Goal: Transaction & Acquisition: Purchase product/service

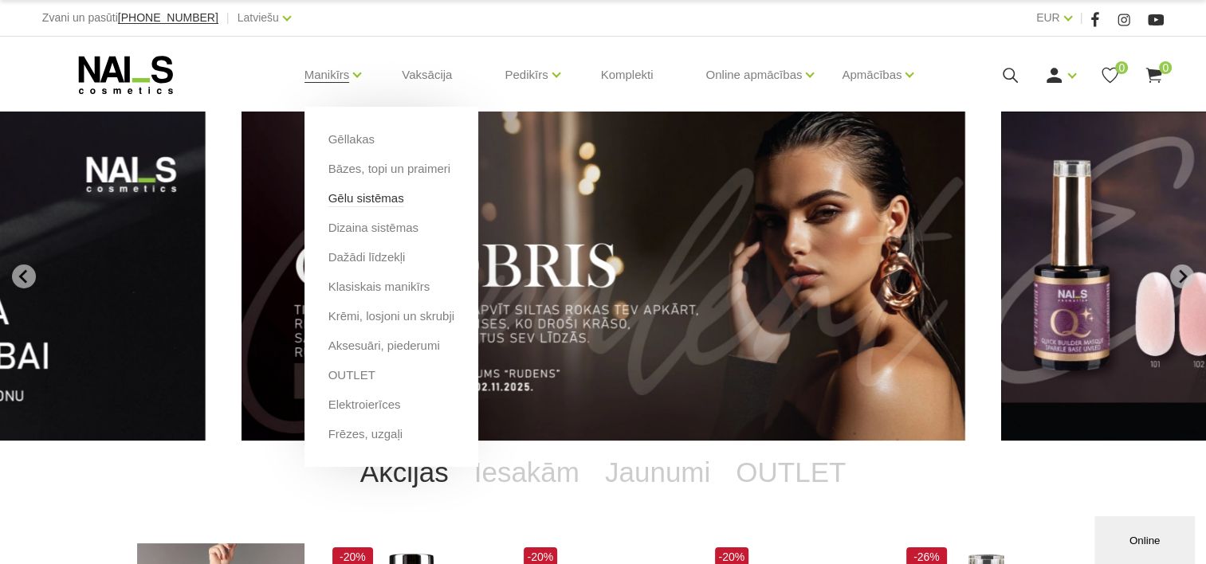
click at [371, 203] on link "Gēlu sistēmas" at bounding box center [366, 199] width 76 height 18
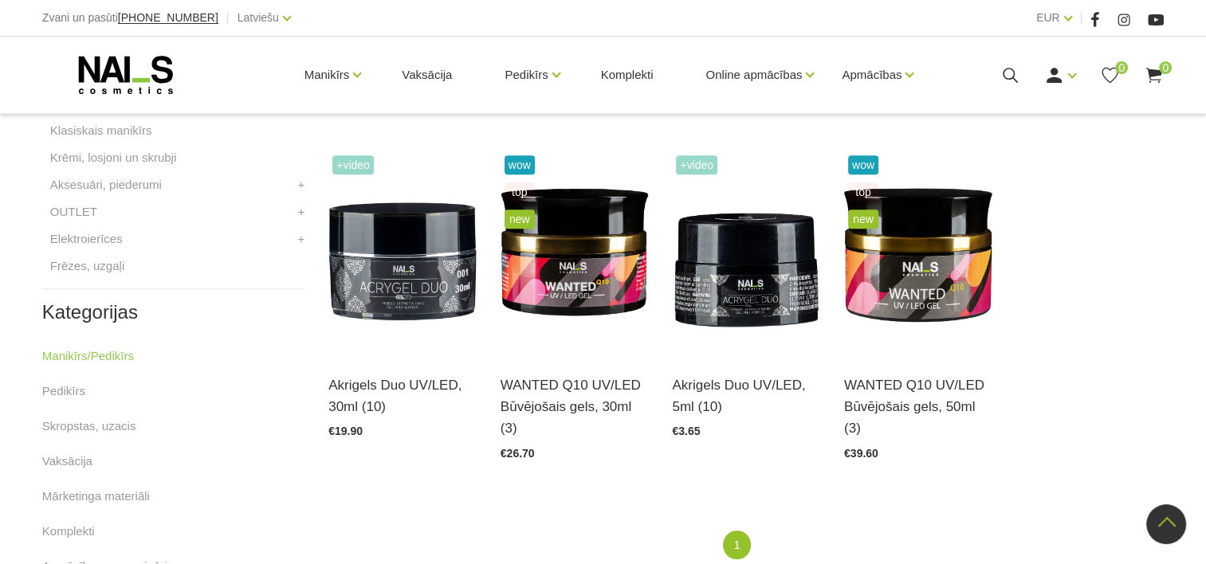
scroll to position [717, 0]
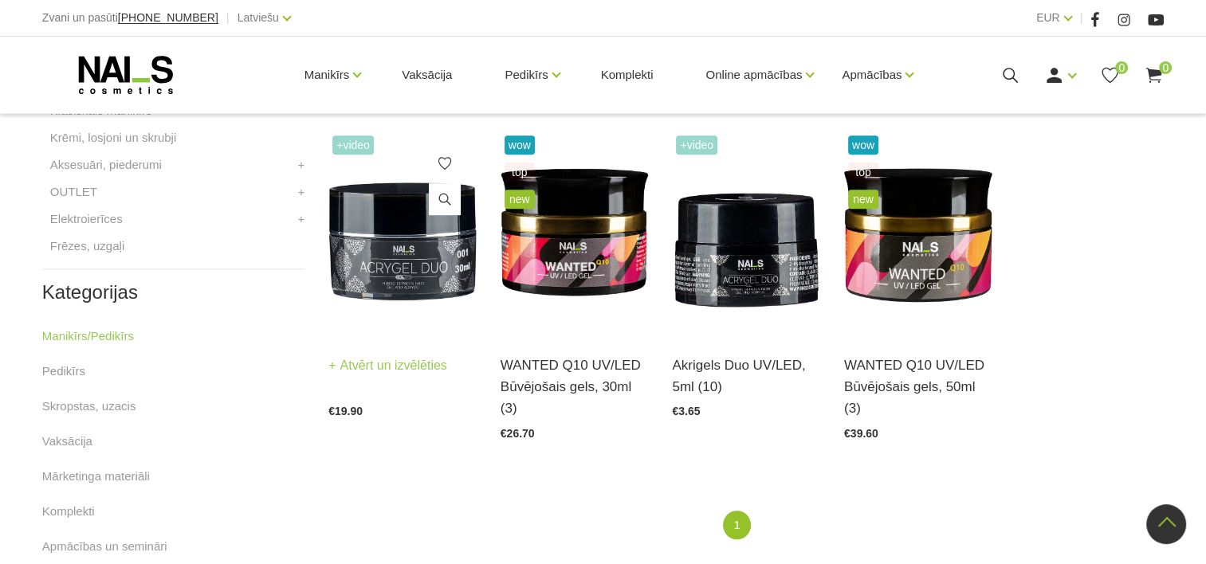
click at [427, 222] on img at bounding box center [402, 233] width 148 height 203
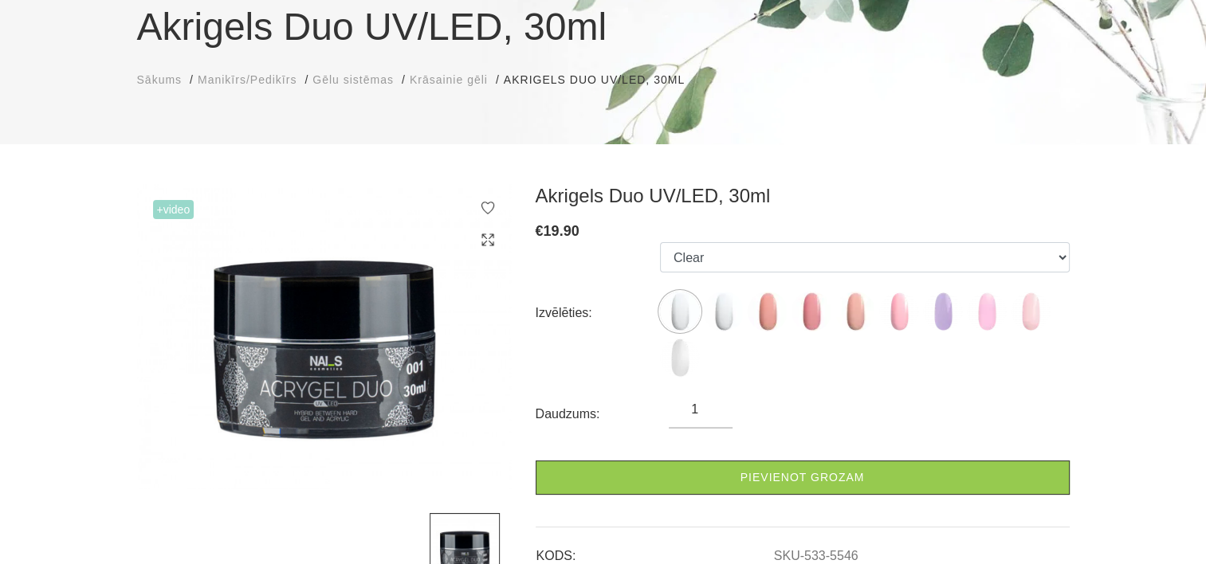
scroll to position [159, 0]
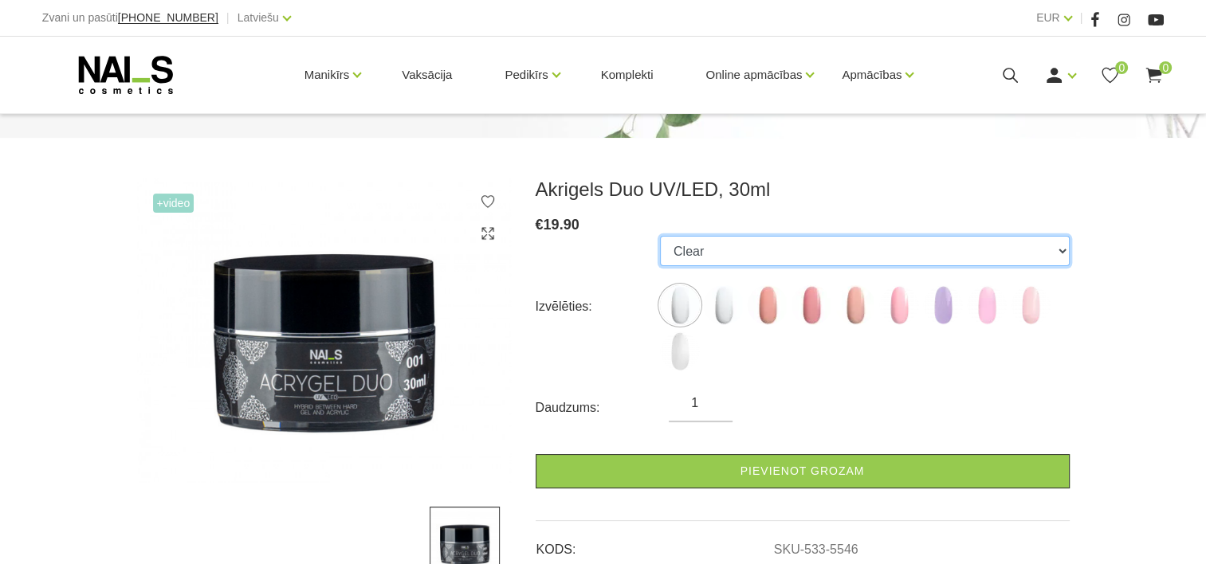
click at [798, 249] on select "Clear Cool White Rosy Peach Rose Cool Nude Warm Nude Lavender Cotton Candy Spar…" at bounding box center [865, 251] width 410 height 30
click at [660, 236] on select "Clear Cool White Rosy Peach Rose Cool Nude Warm Nude Lavender Cotton Candy Spar…" at bounding box center [865, 251] width 410 height 30
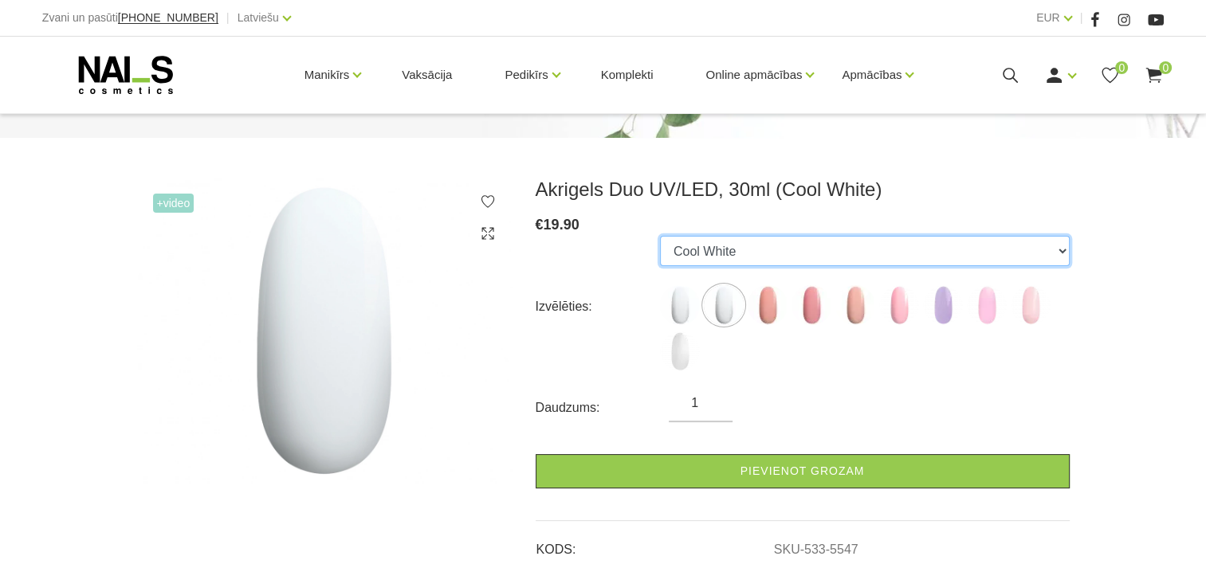
click at [744, 254] on select "Clear Cool White Rosy Peach Rose Cool Nude Warm Nude Lavender Cotton Candy Spar…" at bounding box center [865, 251] width 410 height 30
click at [660, 236] on select "Clear Cool White Rosy Peach Rose Cool Nude Warm Nude Lavender Cotton Candy Spar…" at bounding box center [865, 251] width 410 height 30
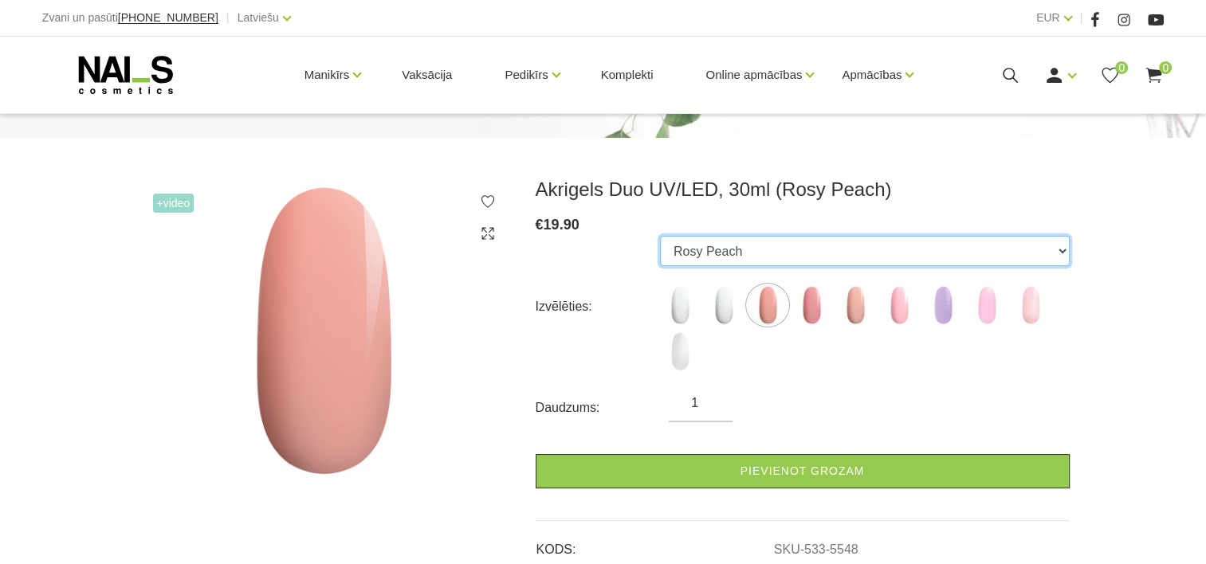
click at [741, 254] on select "Clear Cool White Rosy Peach Rose Cool Nude Warm Nude Lavender Cotton Candy Spar…" at bounding box center [865, 251] width 410 height 30
click at [660, 236] on select "Clear Cool White Rosy Peach Rose Cool Nude Warm Nude Lavender Cotton Candy Spar…" at bounding box center [865, 251] width 410 height 30
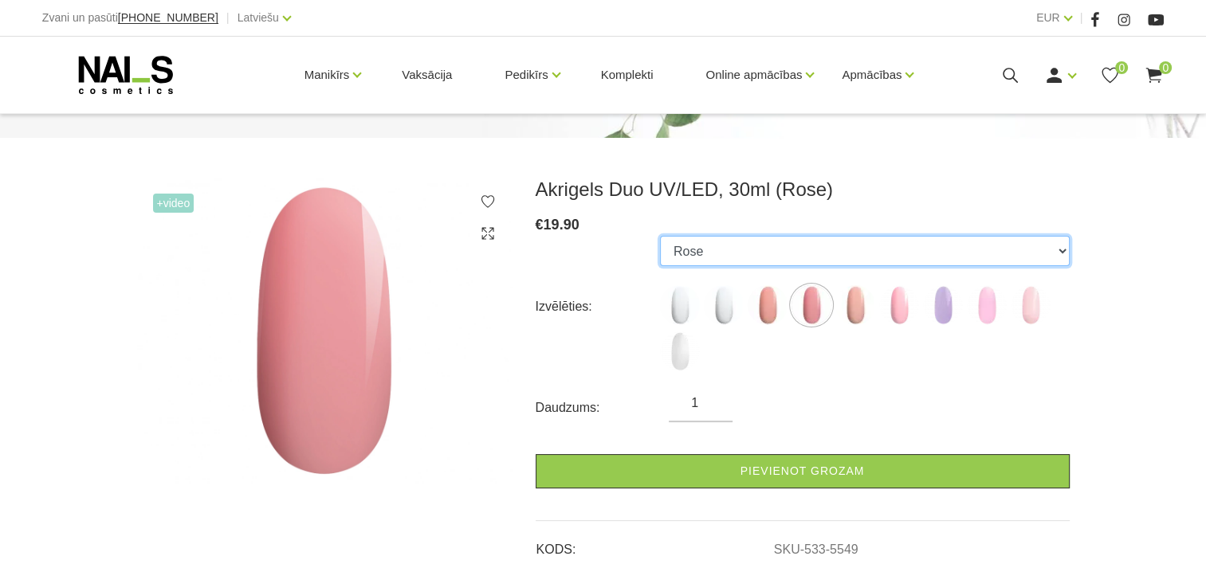
click at [740, 253] on select "Clear Cool White Rosy Peach Rose Cool Nude Warm Nude Lavender Cotton Candy Spar…" at bounding box center [865, 251] width 410 height 30
click at [660, 236] on select "Clear Cool White Rosy Peach Rose Cool Nude Warm Nude Lavender Cotton Candy Spar…" at bounding box center [865, 251] width 410 height 30
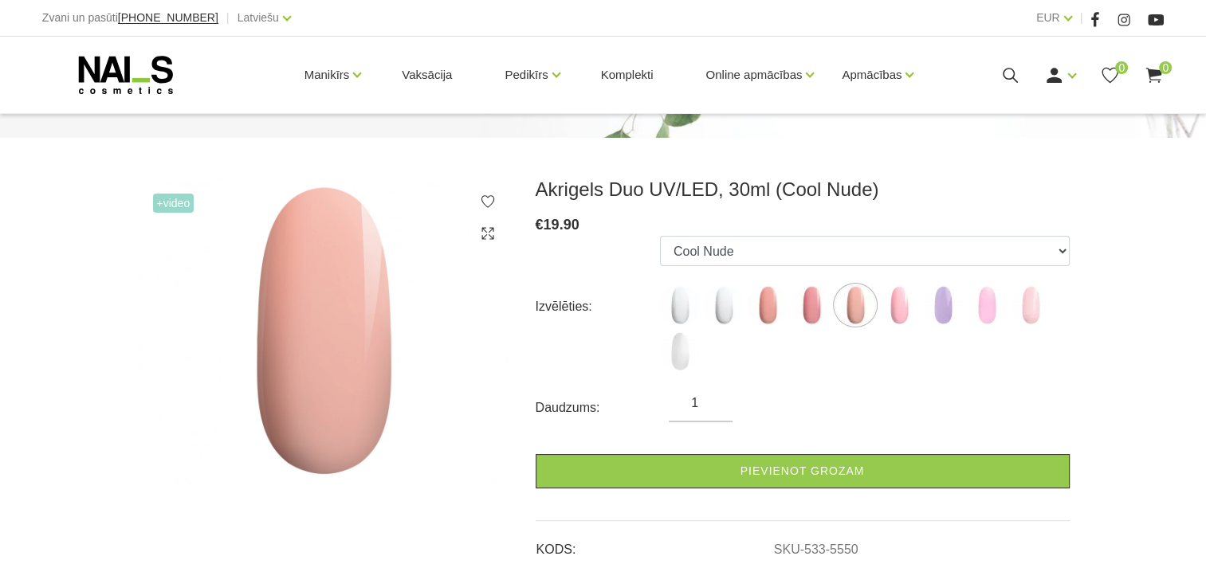
click at [729, 234] on div "€ 19.90" at bounding box center [803, 225] width 534 height 22
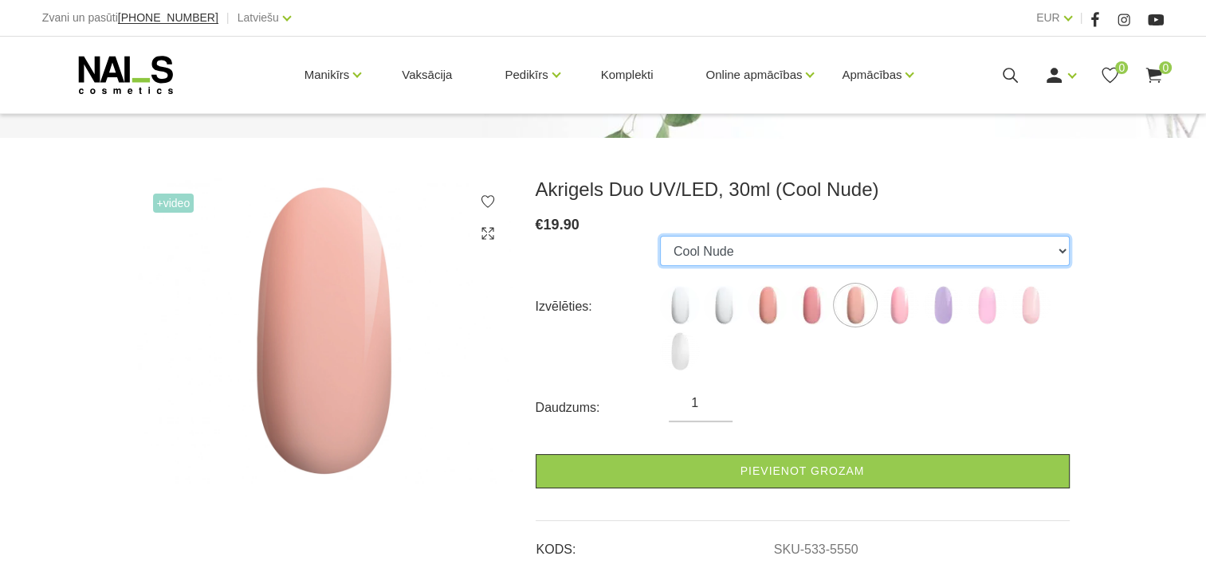
click at [746, 253] on select "Clear Cool White Rosy Peach Rose Cool Nude Warm Nude Lavender Cotton Candy Spar…" at bounding box center [865, 251] width 410 height 30
click at [660, 236] on select "Clear Cool White Rosy Peach Rose Cool Nude Warm Nude Lavender Cotton Candy Spar…" at bounding box center [865, 251] width 410 height 30
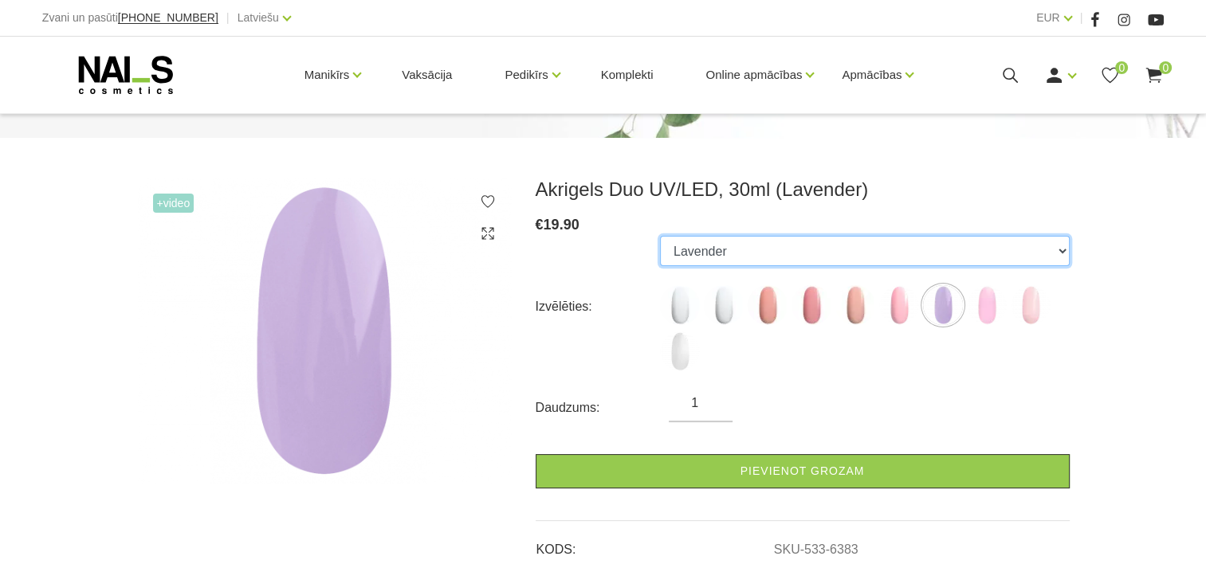
click at [725, 259] on select "Clear Cool White Rosy Peach Rose Cool Nude Warm Nude Lavender Cotton Candy Spar…" at bounding box center [865, 251] width 410 height 30
select select "6382"
click at [660, 236] on select "Clear Cool White Rosy Peach Rose Cool Nude Warm Nude Lavender Cotton Candy Spar…" at bounding box center [865, 251] width 410 height 30
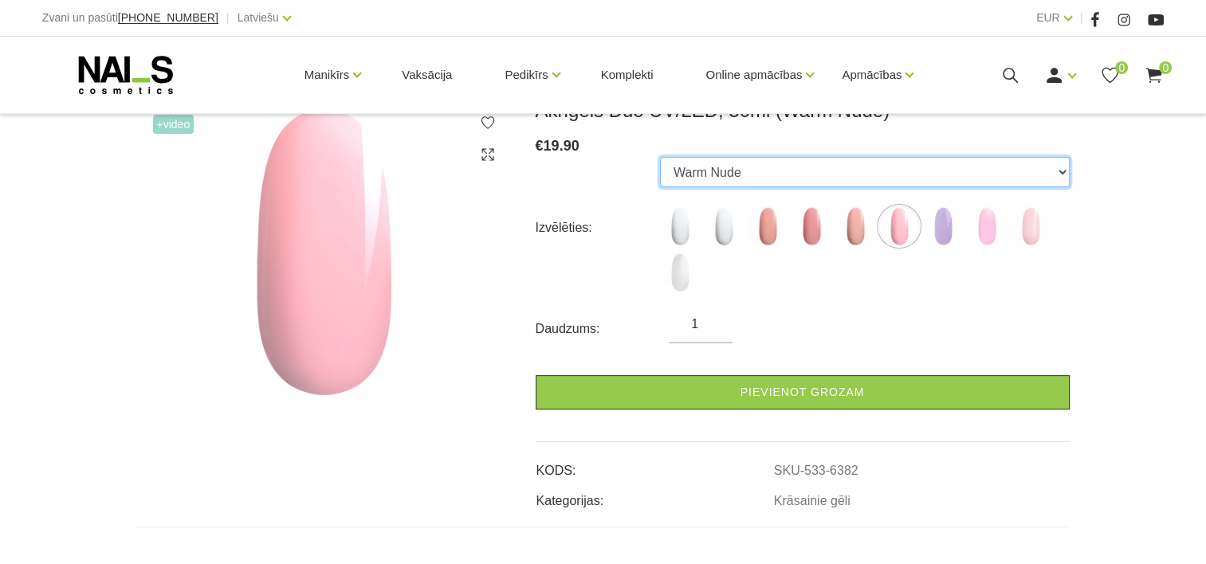
scroll to position [239, 0]
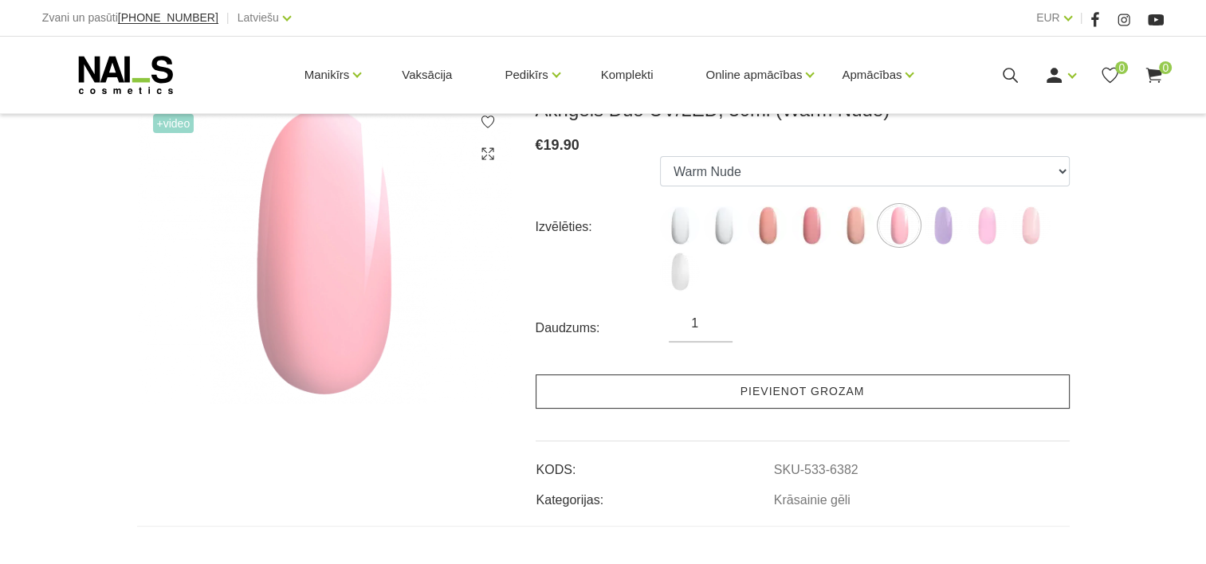
click at [768, 386] on link "Pievienot grozam" at bounding box center [803, 392] width 534 height 34
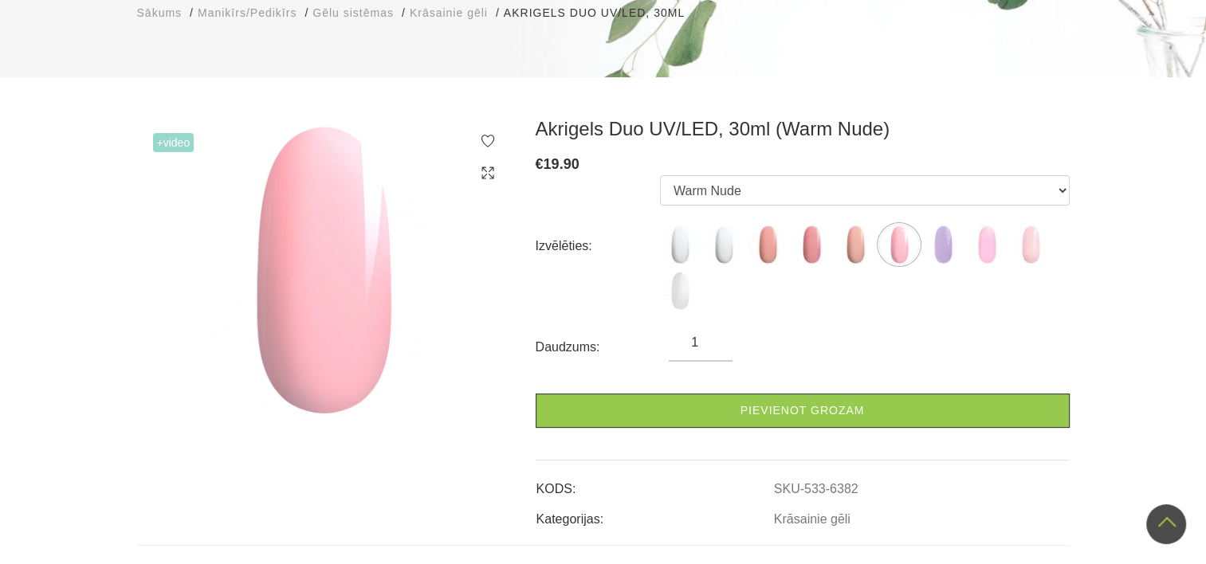
scroll to position [0, 0]
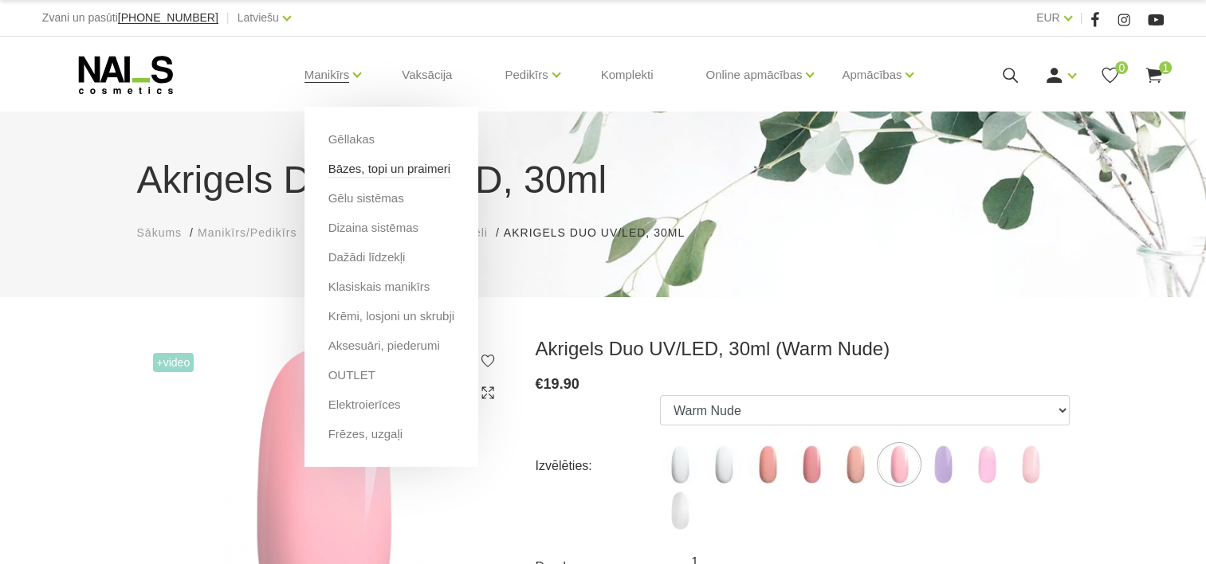
click at [360, 163] on link "Bāzes, topi un praimeri" at bounding box center [389, 169] width 122 height 18
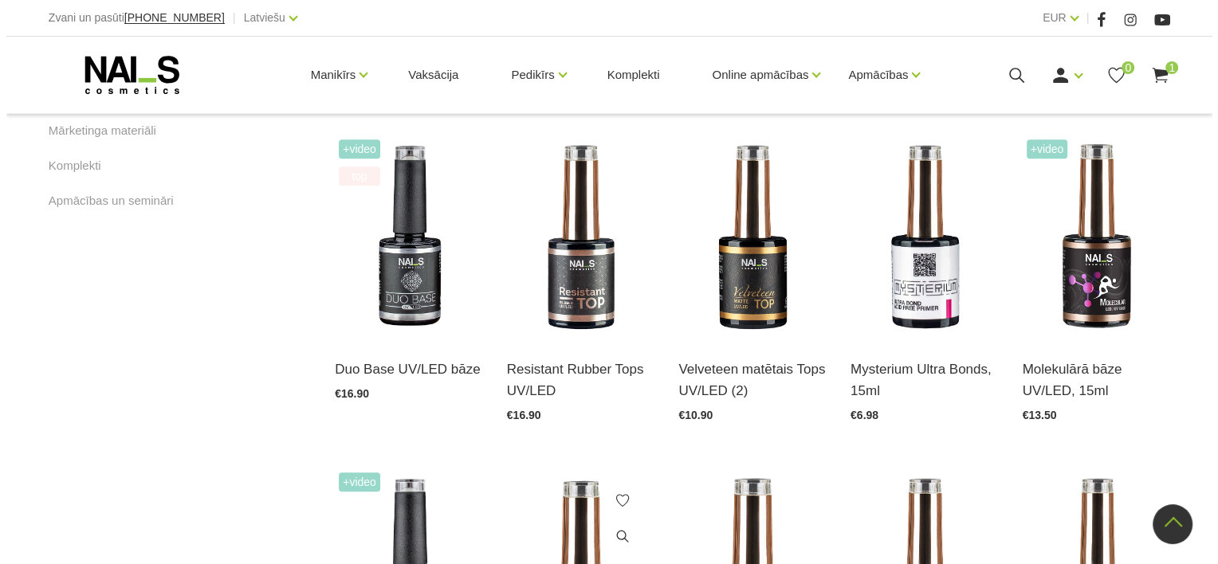
scroll to position [797, 0]
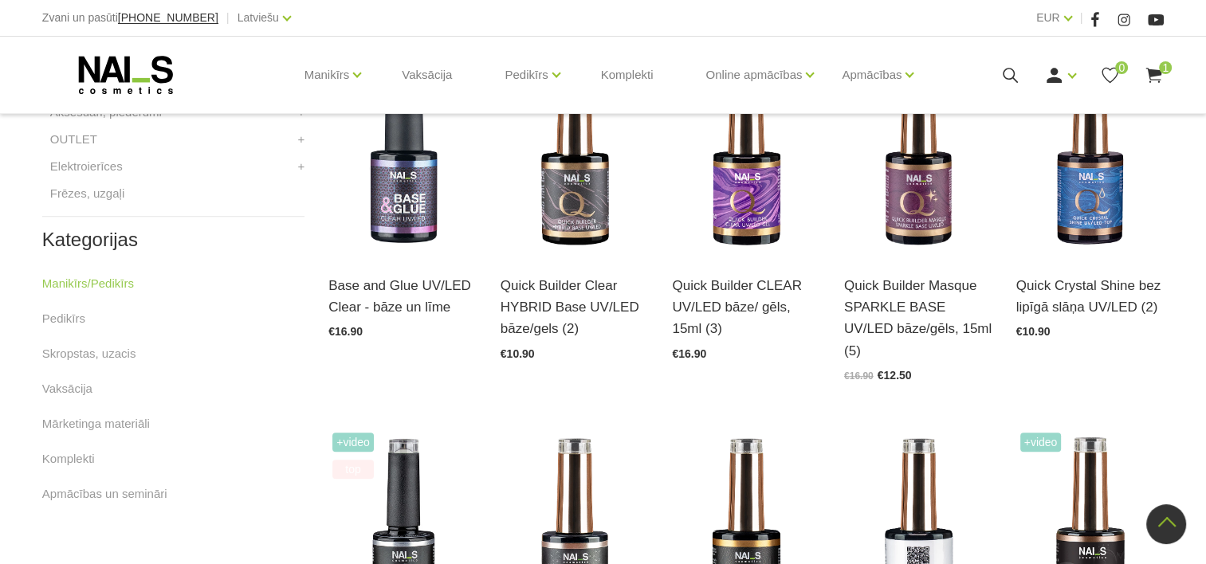
click at [1154, 67] on icon at bounding box center [1154, 75] width 20 height 20
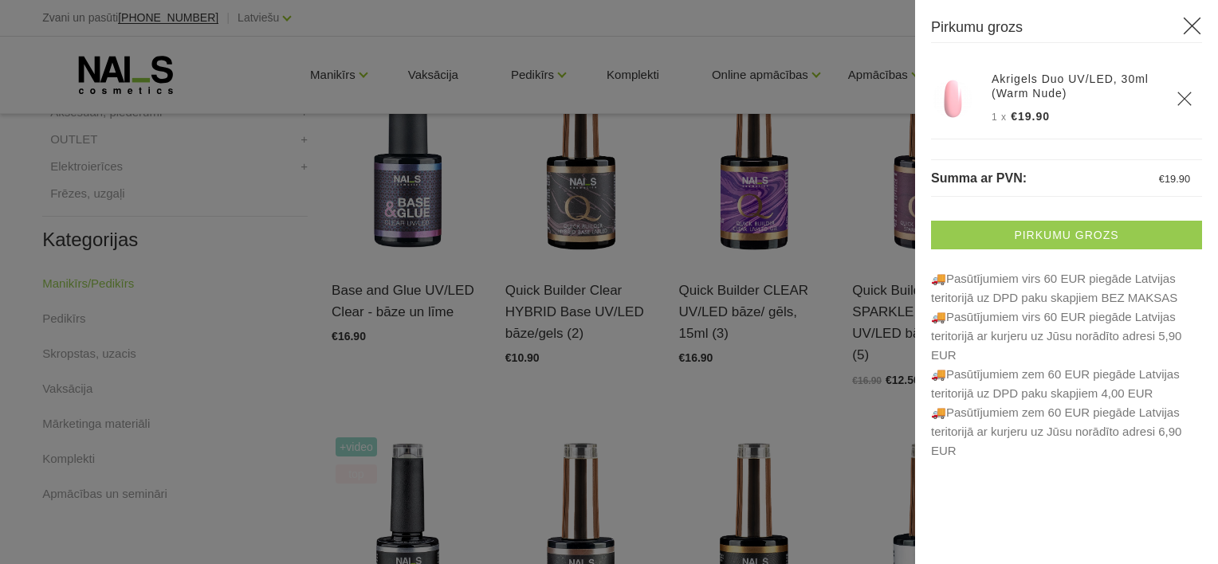
click at [1081, 226] on link "Pirkumu grozs" at bounding box center [1066, 235] width 271 height 29
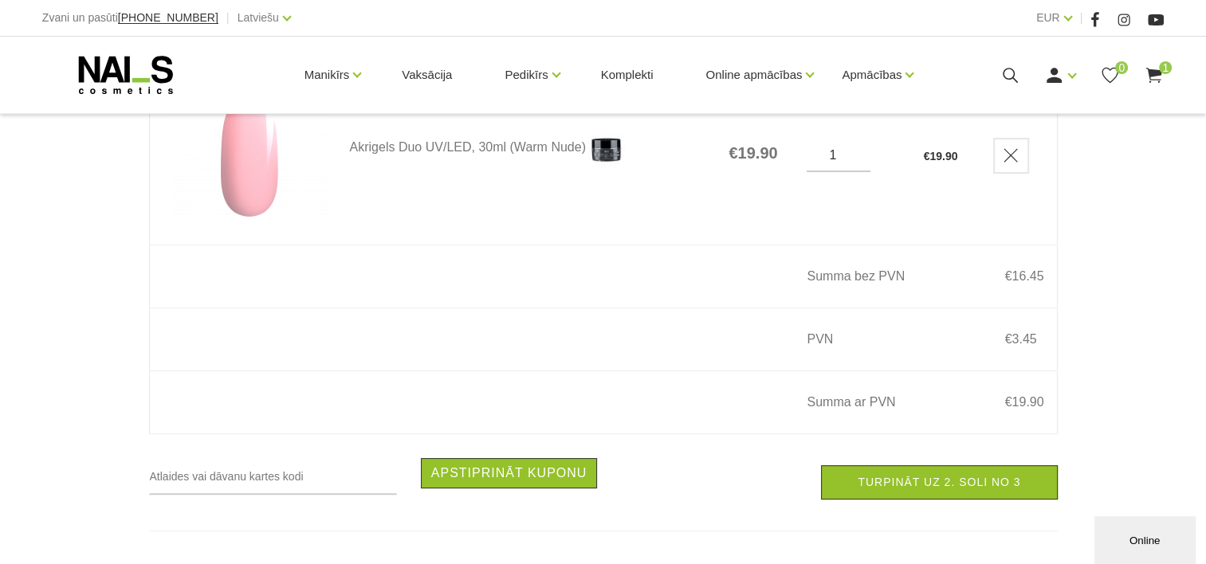
scroll to position [399, 0]
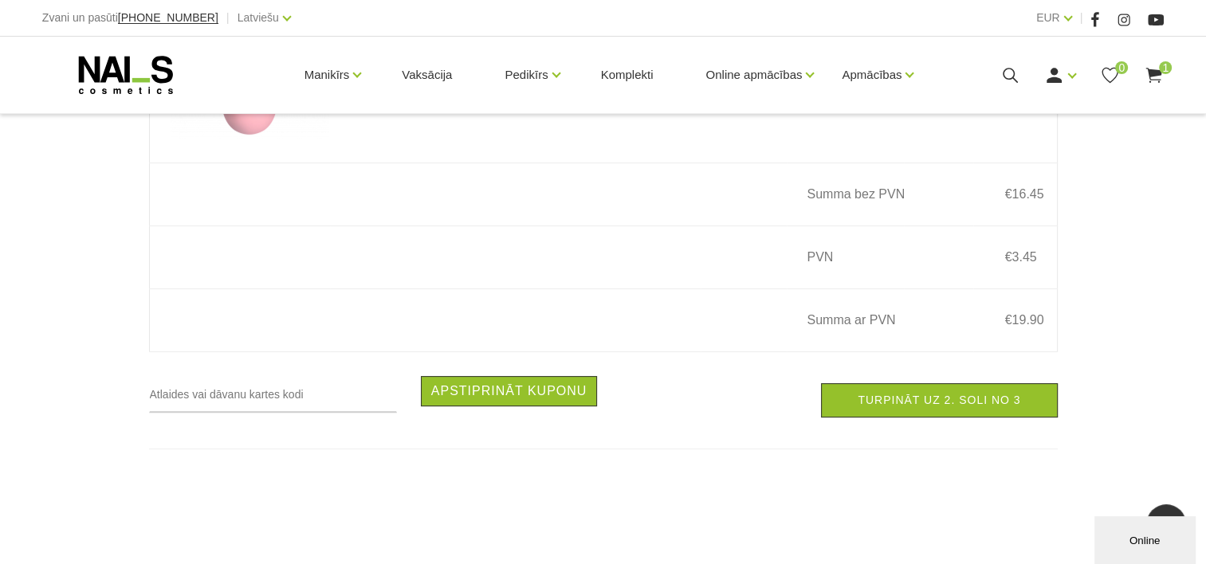
click at [934, 390] on div "Apstiprināt kuponu Atcelt kuponu Invalid coupon Turpināt uz 2. soli no 3" at bounding box center [603, 400] width 933 height 49
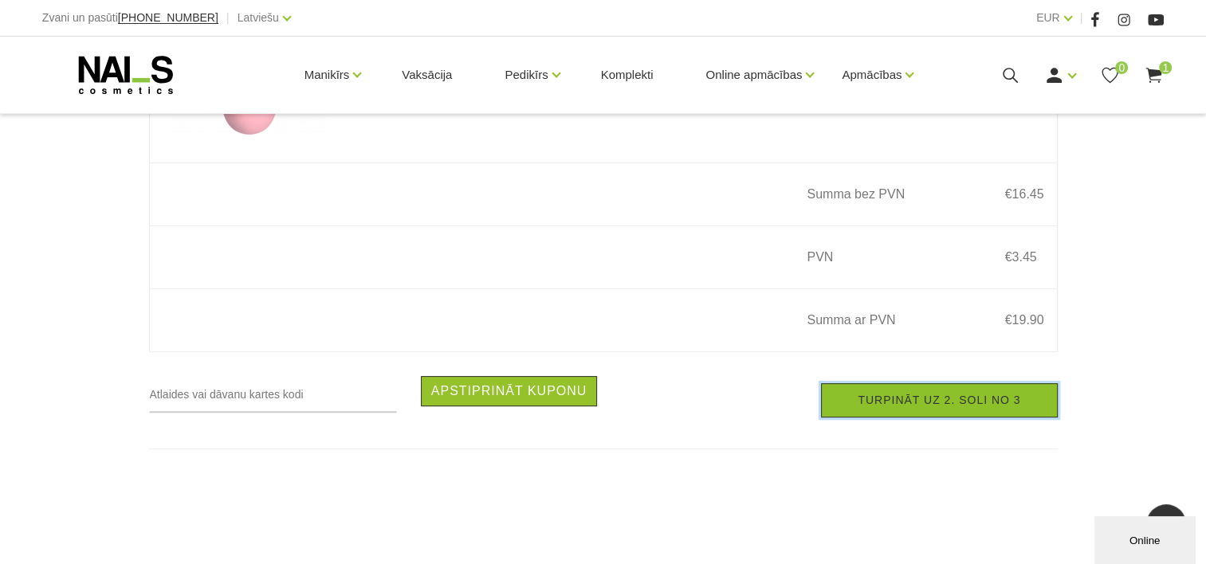
click at [933, 410] on link "Turpināt uz 2. soli no 3" at bounding box center [939, 400] width 236 height 34
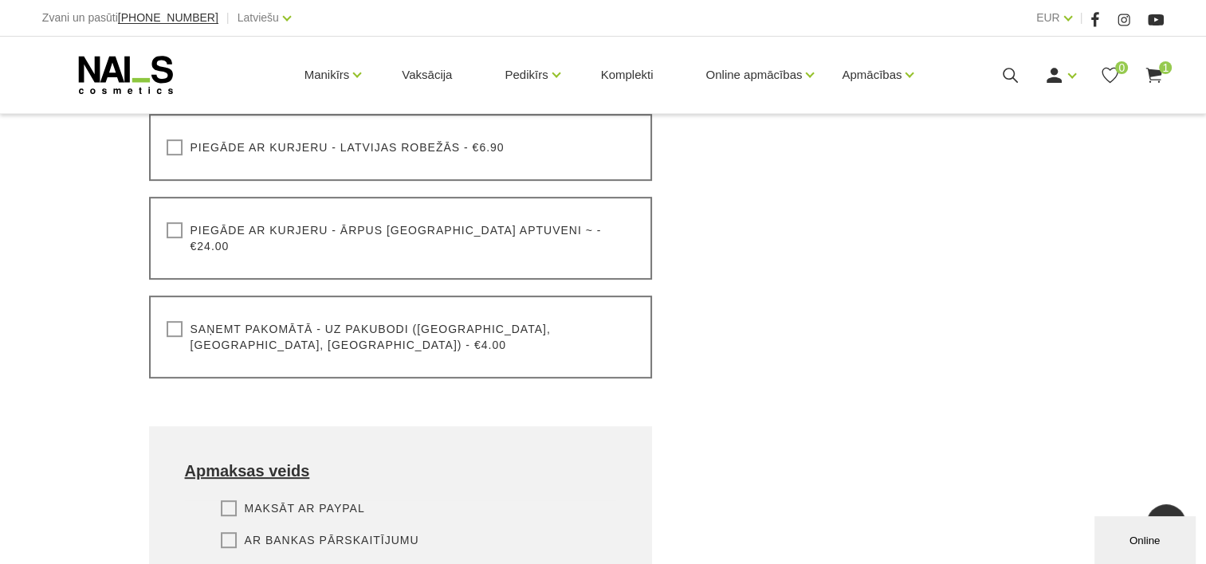
scroll to position [717, 0]
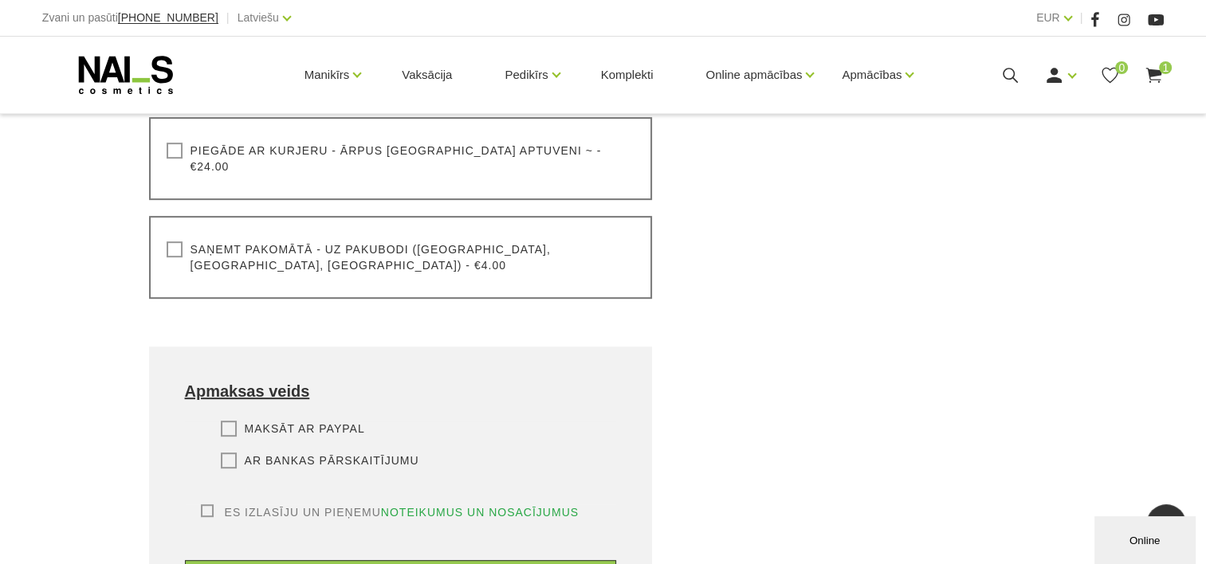
click at [164, 231] on div "Saņemt pakomātā - uz pakubodi (Latvija, Lietuva, Igaunija) - €4.00 Lūdzu, izvēl…" at bounding box center [401, 257] width 504 height 83
click at [169, 242] on label "Saņemt pakomātā - uz pakubodi (Latvija, Lietuva, Igaunija) - €4.00" at bounding box center [401, 258] width 469 height 32
click at [0, 0] on input "Saņemt pakomātā - uz pakubodi (Latvija, Lietuva, Igaunija) - €4.00" at bounding box center [0, 0] width 0 height 0
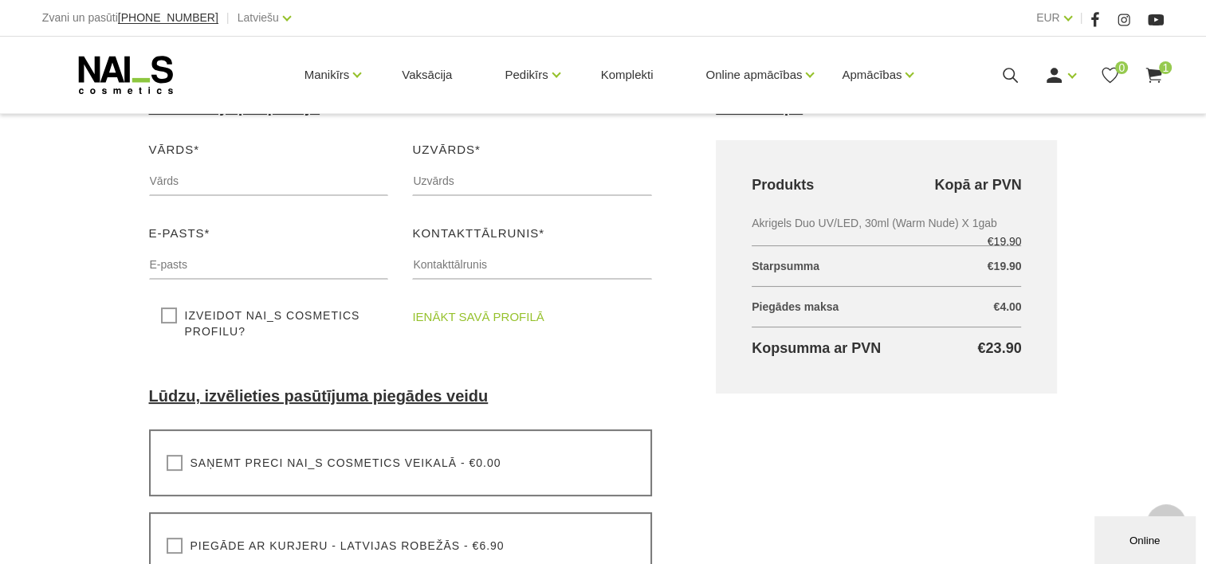
scroll to position [159, 0]
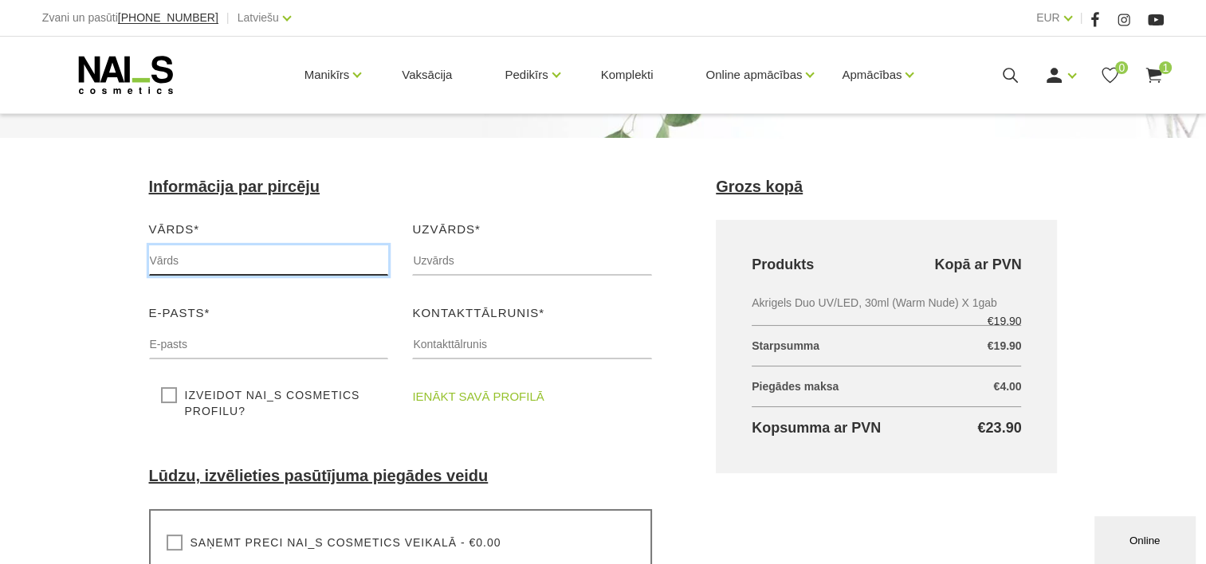
click at [226, 259] on input "text" at bounding box center [269, 260] width 240 height 30
type input "Vineta"
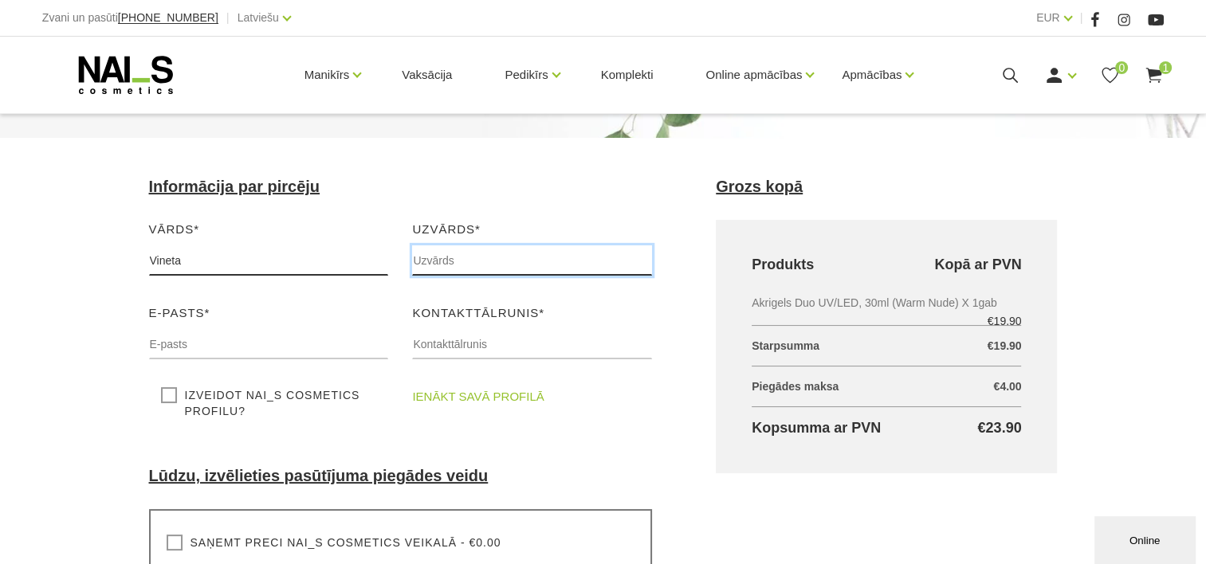
type input "Kondavniece"
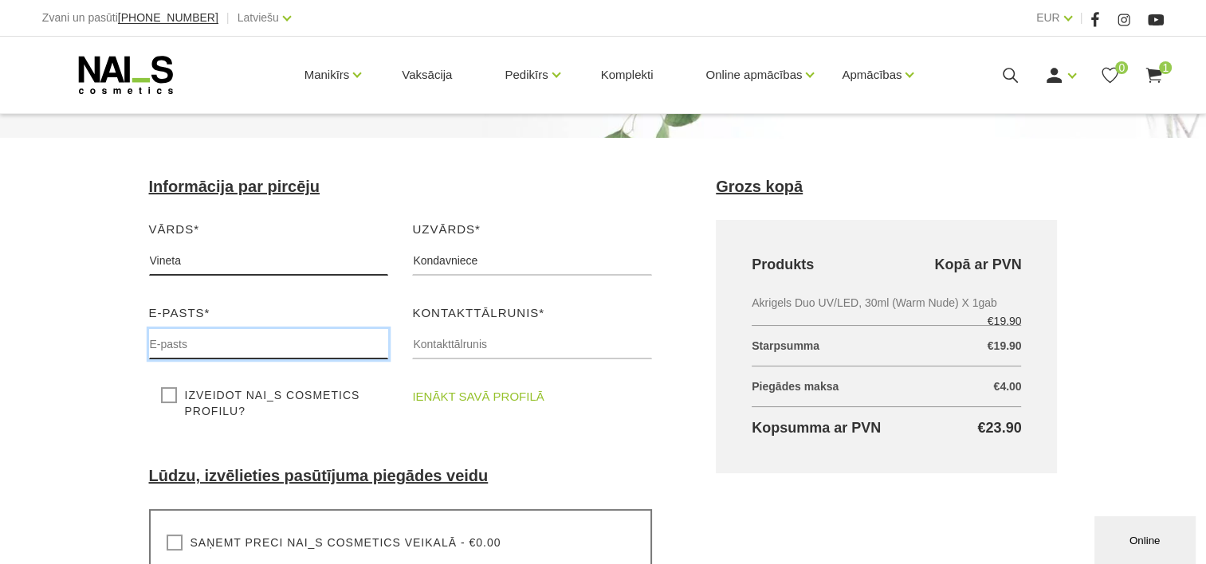
type input "aiko_woodworks@inbox.lv"
type input "28795842"
type input "prei"
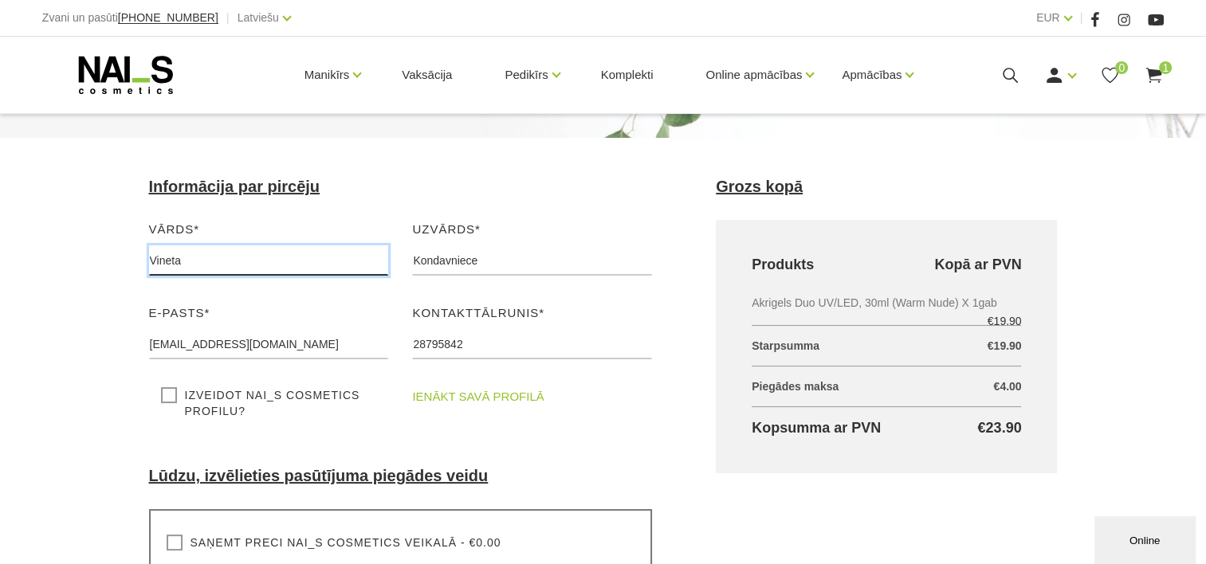
select select
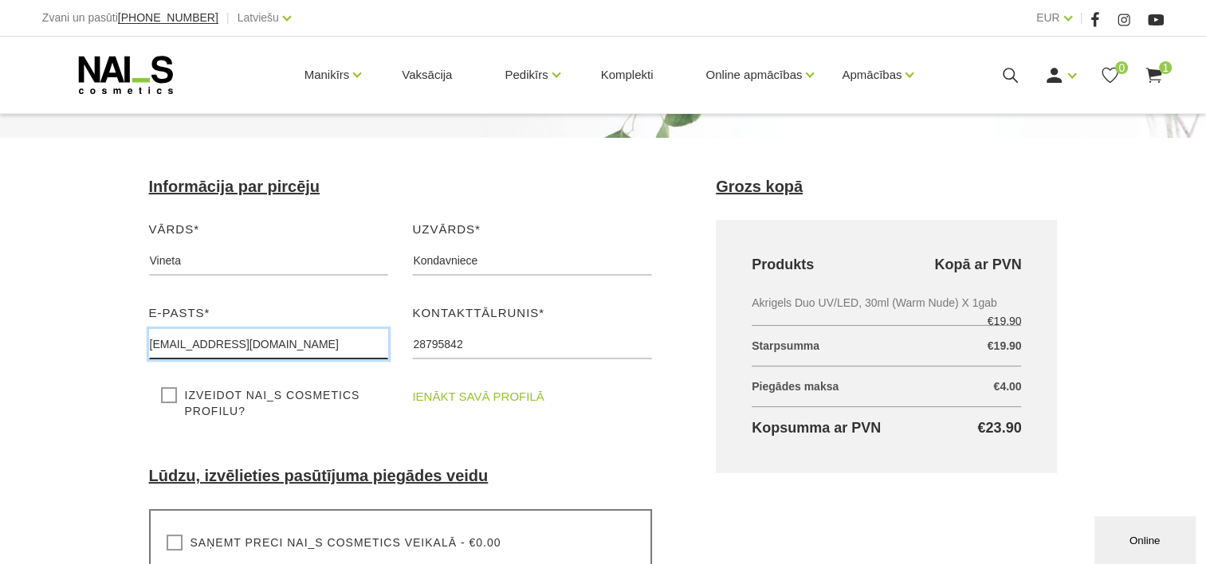
drag, startPoint x: 355, startPoint y: 340, endPoint x: 135, endPoint y: 335, distance: 220.0
type input "[EMAIL_ADDRESS][DOMAIN_NAME]"
click at [612, 403] on div "ienākt savā profilā" at bounding box center [532, 403] width 264 height 32
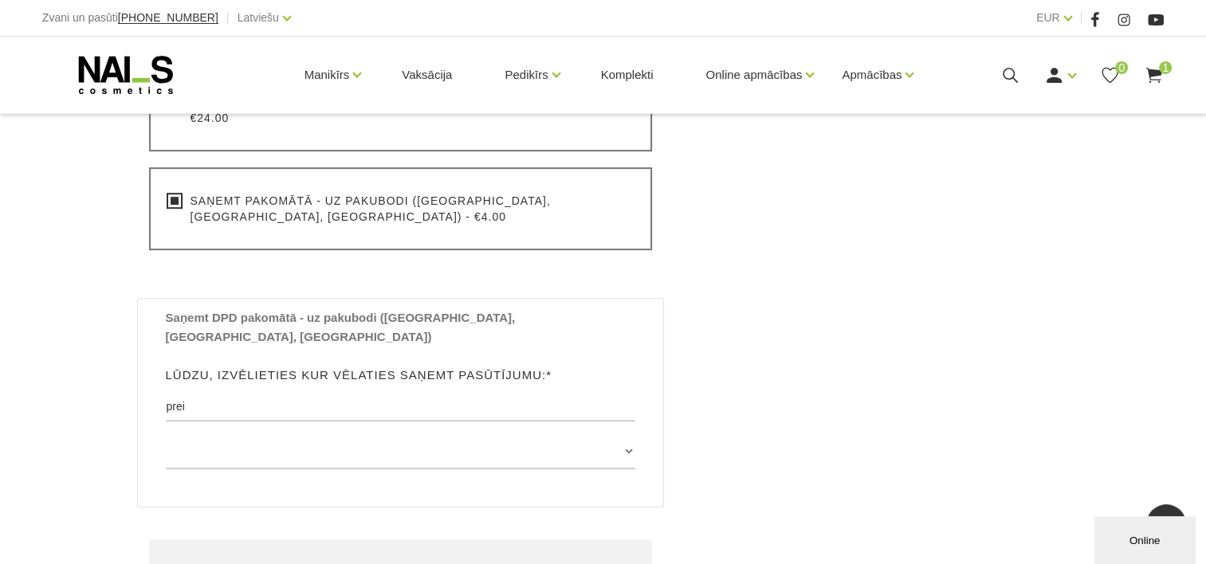
scroll to position [797, 0]
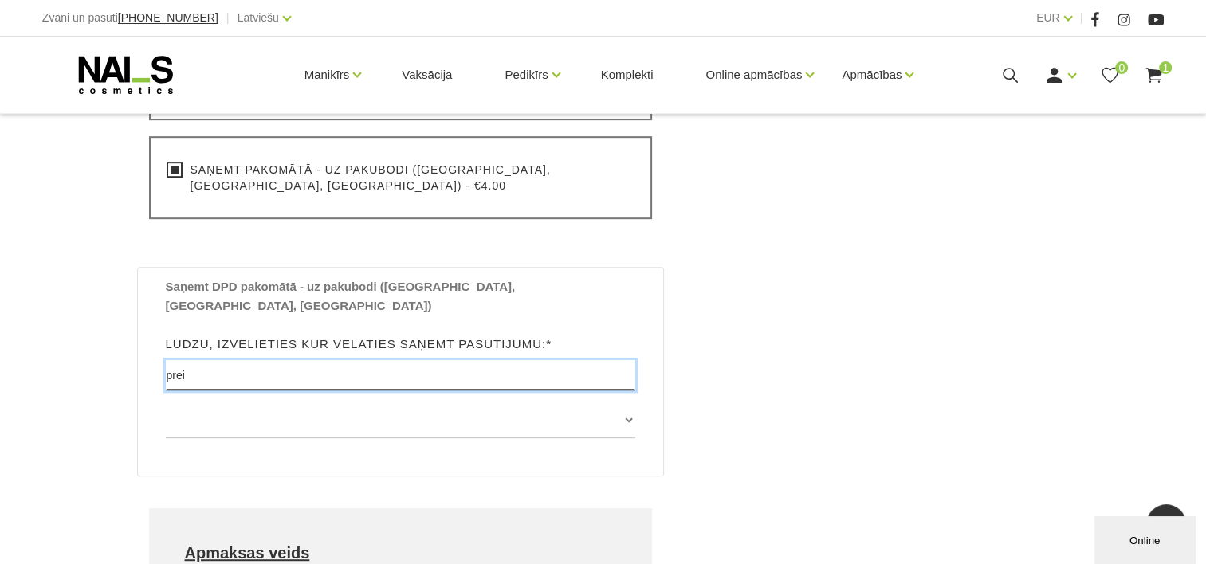
click at [398, 360] on input "prei" at bounding box center [401, 375] width 470 height 30
type input "prei"
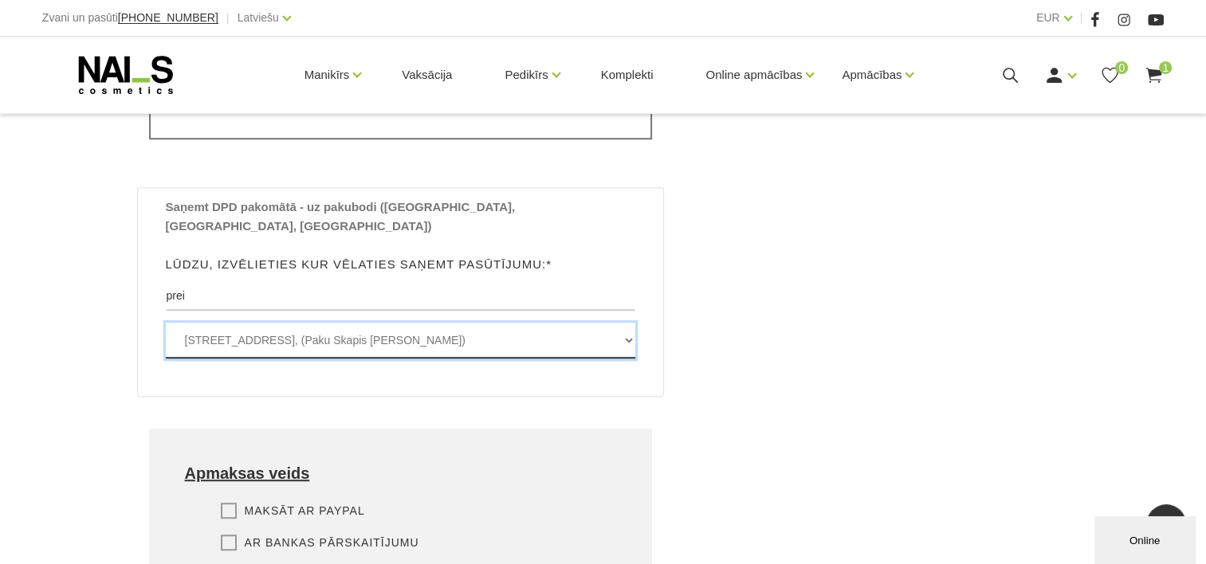
click at [590, 323] on select "Rēzeknes iela 4A , PREIĻI, LV5301, (Paku Skapis Maxima Preiļi) Rīgas iela 4d , …" at bounding box center [401, 341] width 470 height 36
select select "[STREET_ADDRESS], (Paku Skapis TC Oga)"
click at [166, 323] on select "Rēzeknes iela 4A , PREIĻI, LV5301, (Paku Skapis Maxima Preiļi) Rīgas iela 4d , …" at bounding box center [401, 341] width 470 height 36
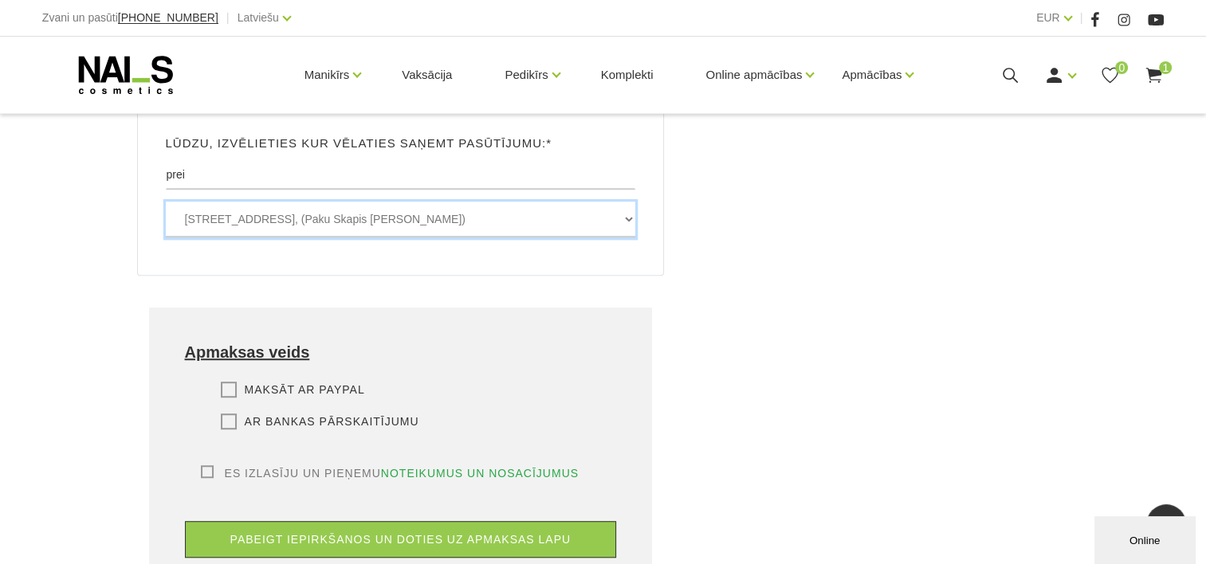
scroll to position [1036, 0]
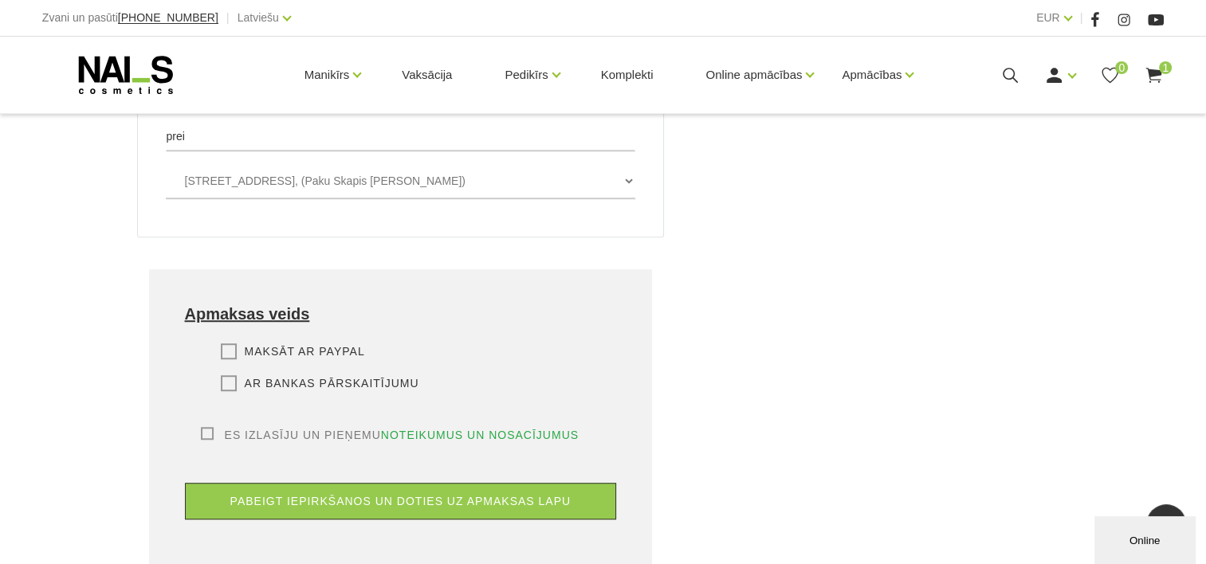
click at [226, 344] on div "Maksāt ar PayPal Lūdzu, izvēlieties apmaksas veidu Rēķina apmaksa caur PayPal p…" at bounding box center [401, 386] width 432 height 84
click at [230, 375] on label "Ar bankas pārskaitījumu" at bounding box center [320, 383] width 198 height 16
click at [0, 0] on input "Ar bankas pārskaitījumu" at bounding box center [0, 0] width 0 height 0
click at [198, 427] on div "Es izlasīju un pieņemu noteikumus un nosacījumus Lai veiktu pasūtījumu, jums ir…" at bounding box center [401, 435] width 432 height 16
click at [210, 427] on label "Es izlasīju un pieņemu noteikumus un nosacījumus" at bounding box center [390, 435] width 379 height 16
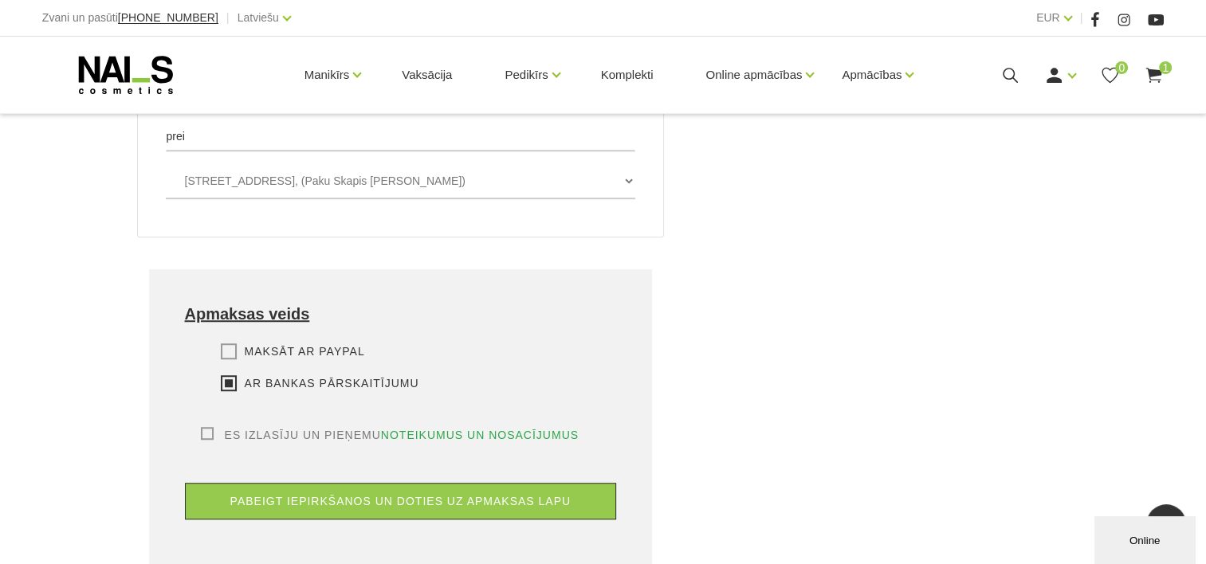
click at [0, 0] on input "Es izlasīju un pieņemu noteikumus un nosacījumus" at bounding box center [0, 0] width 0 height 0
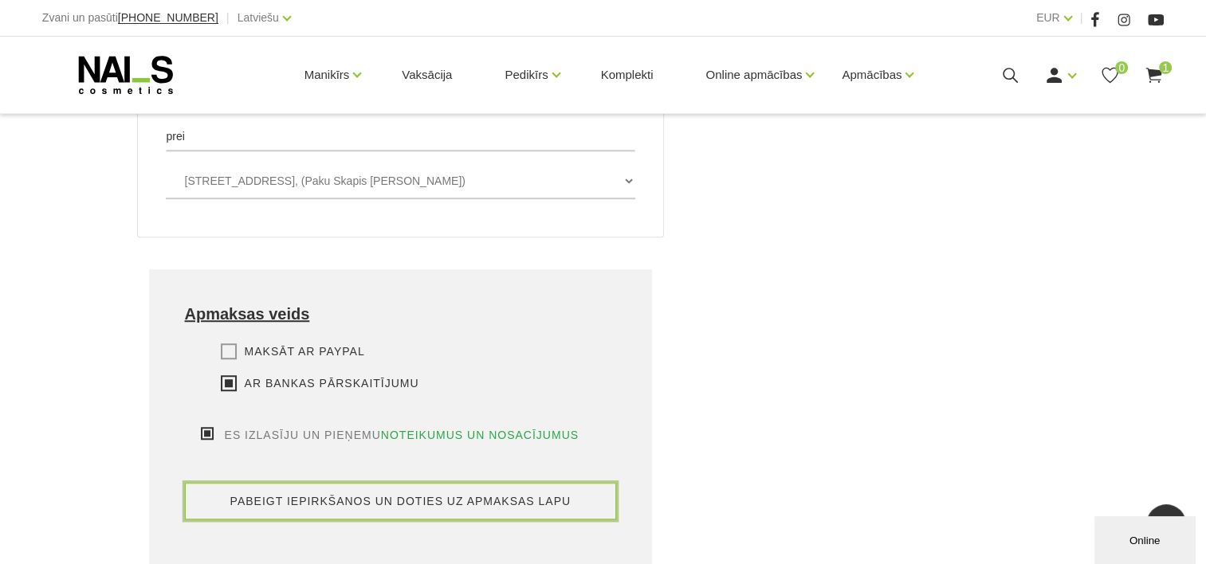
click at [423, 483] on button "pabeigt iepirkšanos un doties uz apmaksas lapu" at bounding box center [401, 501] width 432 height 37
